Goal: Task Accomplishment & Management: Complete application form

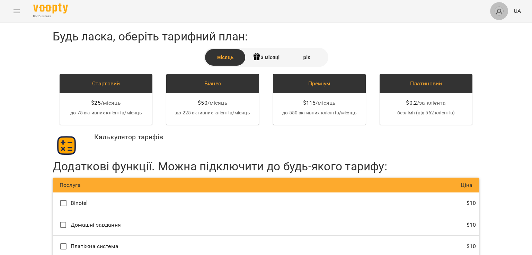
click at [499, 12] on img "button" at bounding box center [499, 11] width 10 height 10
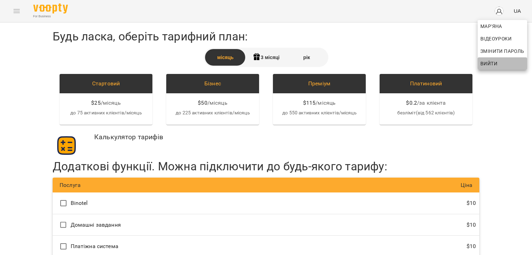
click at [490, 62] on span "Вийти" at bounding box center [488, 64] width 17 height 8
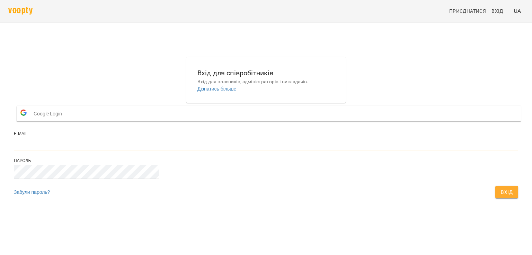
type input "**********"
click at [495, 199] on button "Вхід" at bounding box center [506, 192] width 23 height 12
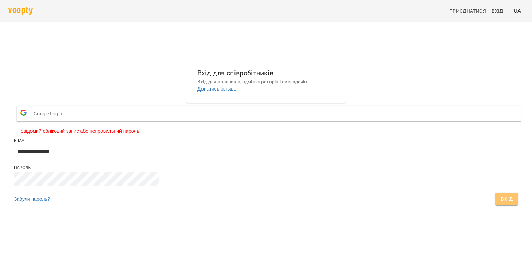
click at [501, 204] on span "Вхід" at bounding box center [507, 199] width 12 height 8
click at [496, 11] on span "Вхід" at bounding box center [497, 11] width 12 height 8
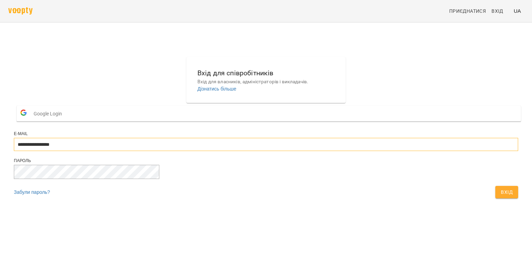
click at [295, 151] on input "**********" at bounding box center [266, 144] width 504 height 13
type input "**********"
click at [495, 199] on button "Вхід" at bounding box center [506, 192] width 23 height 12
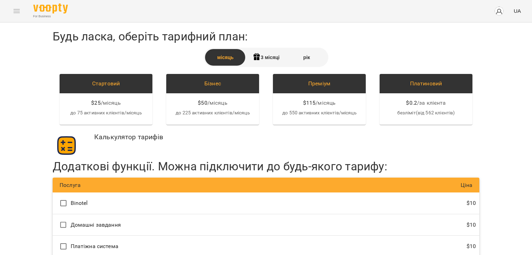
click at [21, 11] on div "For Business UA" at bounding box center [266, 11] width 532 height 22
click at [54, 6] on img at bounding box center [50, 8] width 35 height 10
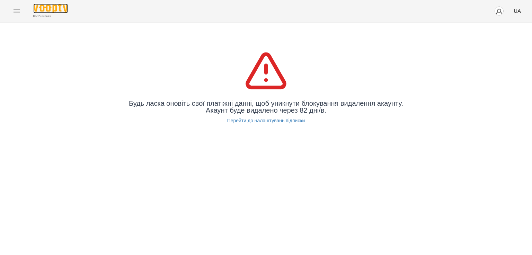
click at [54, 6] on img at bounding box center [50, 8] width 35 height 10
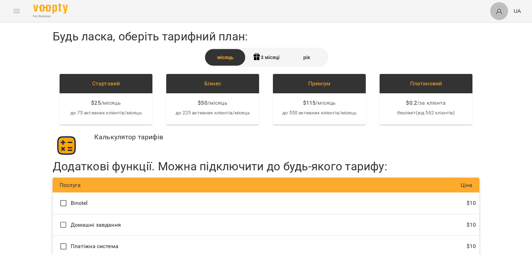
click at [498, 10] on img "button" at bounding box center [499, 11] width 10 height 10
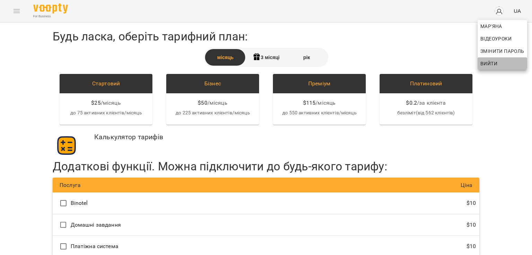
click at [489, 63] on span "Вийти" at bounding box center [488, 64] width 17 height 8
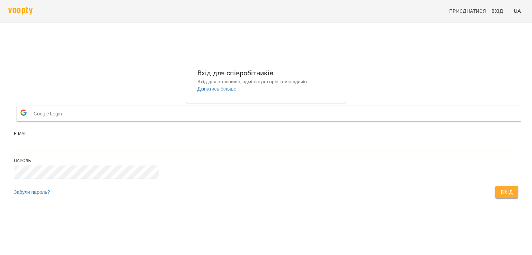
type input "**********"
click at [501, 197] on span "Вхід" at bounding box center [507, 192] width 12 height 8
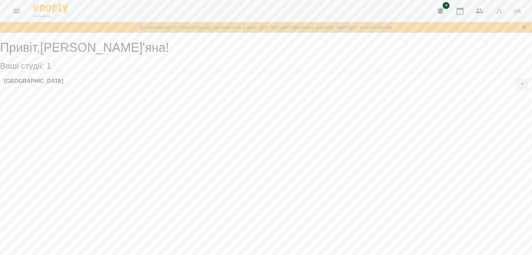
click at [90, 94] on div "Привіт , [PERSON_NAME]'яна ! Ваші студії: 1 [GEOGRAPHIC_DATA]" at bounding box center [266, 64] width 532 height 60
click at [438, 12] on icon "button" at bounding box center [440, 11] width 8 height 8
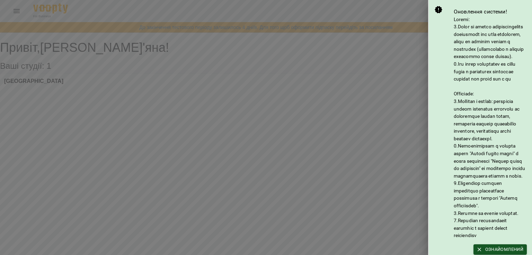
click at [16, 9] on div at bounding box center [266, 127] width 532 height 255
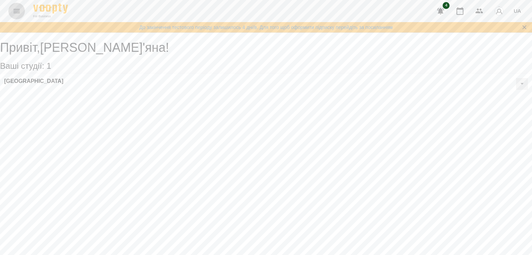
click at [16, 9] on icon "Menu" at bounding box center [16, 11] width 6 height 4
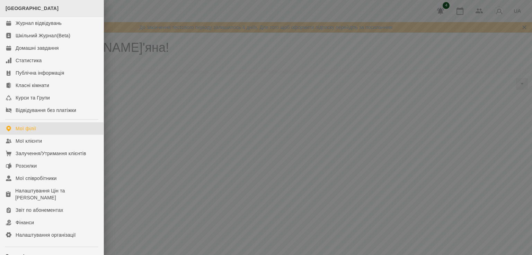
click at [30, 13] on div "[GEOGRAPHIC_DATA]" at bounding box center [51, 8] width 103 height 17
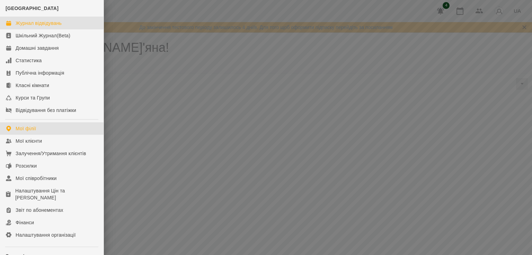
click at [33, 21] on div "Журнал відвідувань" at bounding box center [39, 23] width 46 height 7
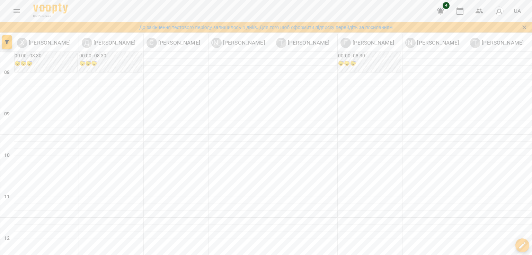
scroll to position [9, 0]
click at [16, 8] on icon "Menu" at bounding box center [16, 11] width 8 height 8
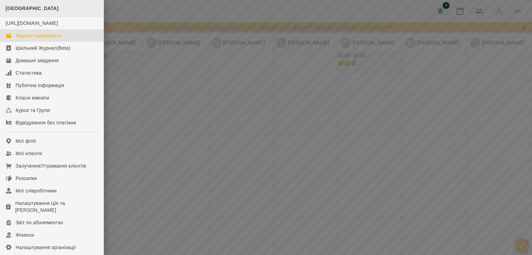
click at [19, 4] on div "[GEOGRAPHIC_DATA]" at bounding box center [51, 8] width 103 height 17
click at [22, 27] on div "[URL][DOMAIN_NAME]" at bounding box center [32, 23] width 52 height 7
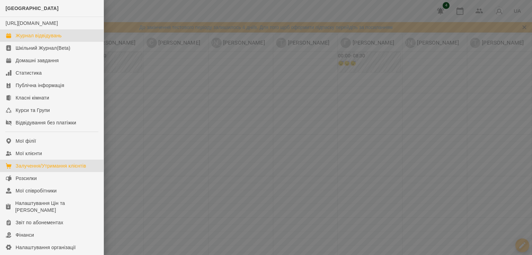
click at [24, 167] on link "Залучення/Утримання клієнтів" at bounding box center [51, 166] width 103 height 12
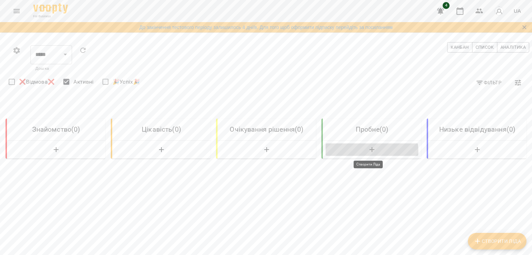
click at [369, 151] on icon "button" at bounding box center [371, 149] width 5 height 5
select select "*"
select select "**"
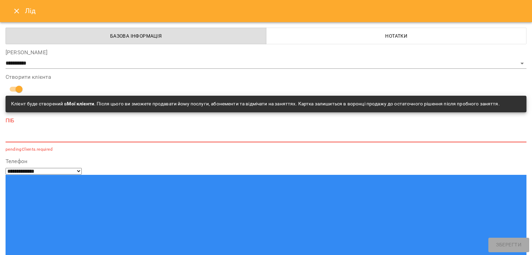
click at [27, 137] on textarea at bounding box center [266, 137] width 521 height 7
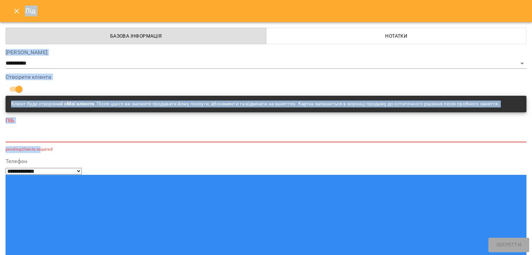
scroll to position [124, 0]
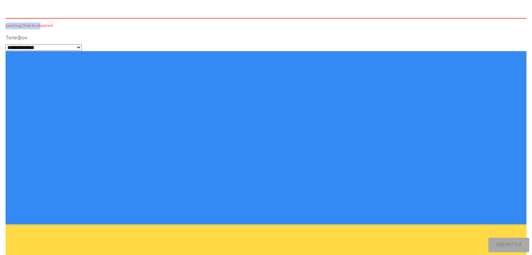
drag, startPoint x: 27, startPoint y: 137, endPoint x: 433, endPoint y: 269, distance: 426.7
click at [433, 255] on html "**********" at bounding box center [266, 194] width 532 height 389
